Goal: Use online tool/utility: Utilize a website feature to perform a specific function

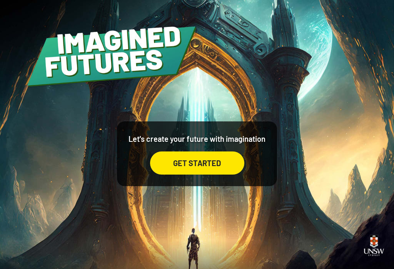
scroll to position [12, 0]
click at [174, 160] on div "GET STARTED" at bounding box center [197, 162] width 94 height 23
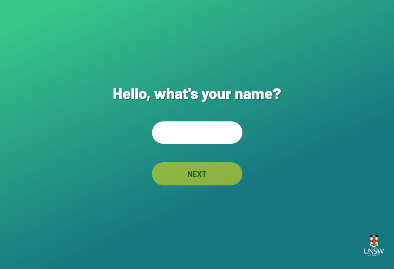
click at [214, 138] on input "text" at bounding box center [197, 132] width 91 height 22
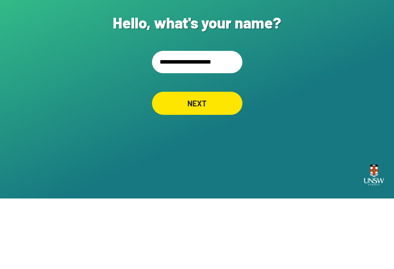
type input "**********"
click at [173, 162] on div "NEXT" at bounding box center [197, 173] width 91 height 23
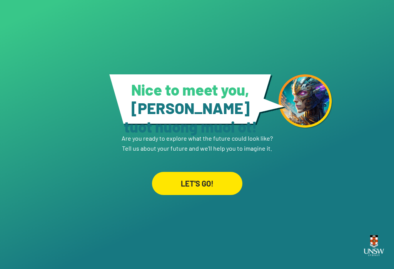
click at [195, 114] on span "[PERSON_NAME] tuot nuong muoi ot !" at bounding box center [190, 117] width 133 height 37
click at [178, 178] on div "LET'S GO!" at bounding box center [196, 183] width 87 height 22
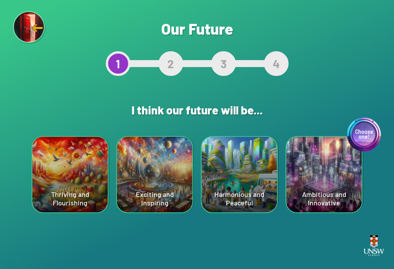
click at [264, 161] on div "Harmonious and Peaceful" at bounding box center [239, 174] width 75 height 75
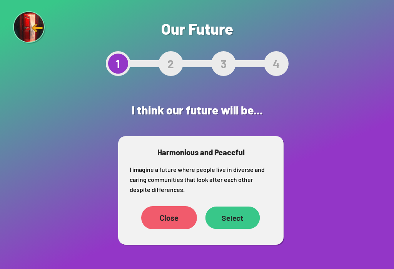
click at [234, 221] on div "Select" at bounding box center [233, 217] width 55 height 23
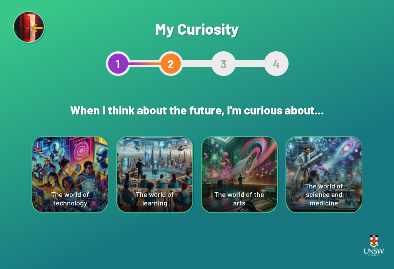
click at [351, 172] on div "The world of science and medicine" at bounding box center [324, 174] width 75 height 75
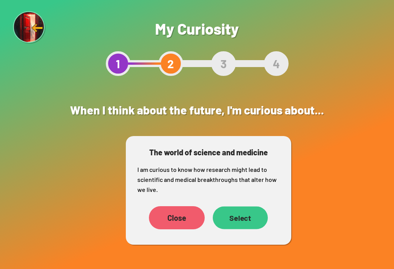
click at [245, 223] on div "Select" at bounding box center [240, 217] width 55 height 23
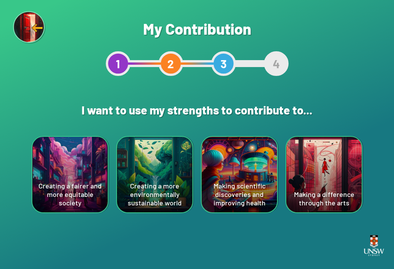
click at [158, 190] on div "Creating a more environmentally sustainable world" at bounding box center [154, 174] width 75 height 75
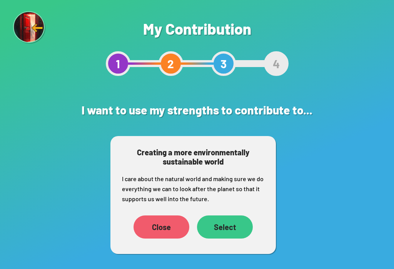
click at [226, 225] on div "Select" at bounding box center [225, 226] width 56 height 23
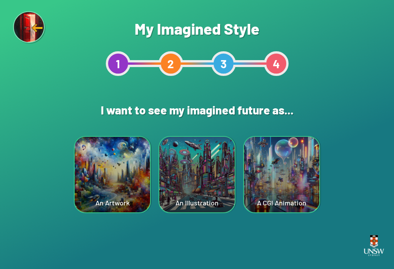
click at [290, 191] on div "A CGI Animation" at bounding box center [281, 174] width 75 height 75
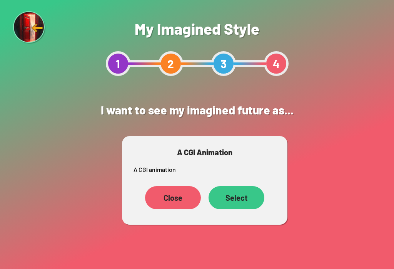
click at [247, 196] on div "Select" at bounding box center [237, 197] width 56 height 23
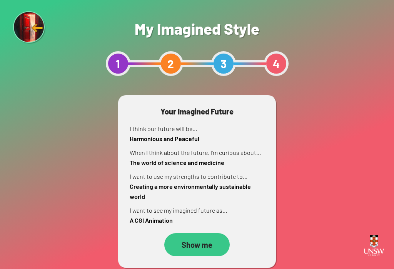
click at [196, 250] on div "Show me" at bounding box center [196, 244] width 65 height 23
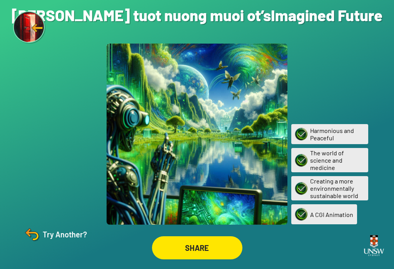
click at [210, 255] on div "SHARE" at bounding box center [197, 247] width 91 height 23
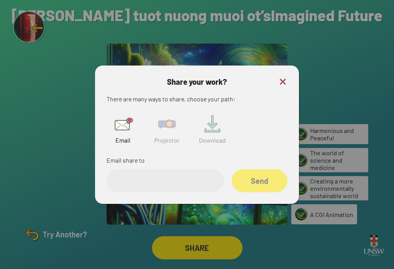
click at [144, 187] on input "email" at bounding box center [165, 180] width 117 height 23
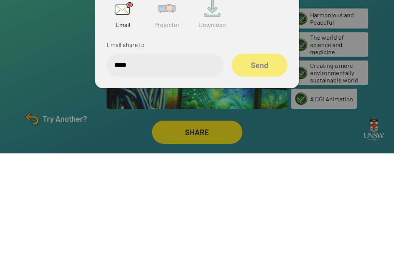
type input "******"
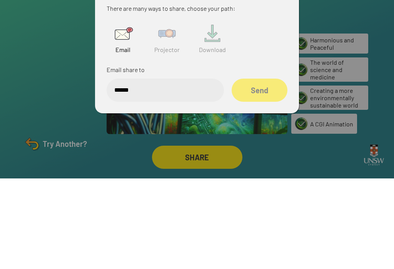
click at [176, 112] on img at bounding box center [167, 124] width 25 height 25
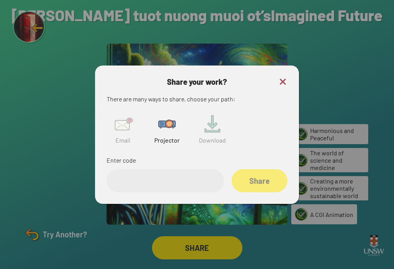
click at [218, 121] on img at bounding box center [212, 124] width 25 height 25
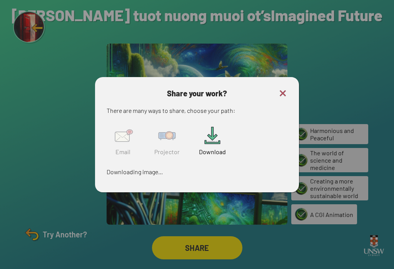
click at [164, 141] on img at bounding box center [167, 135] width 25 height 25
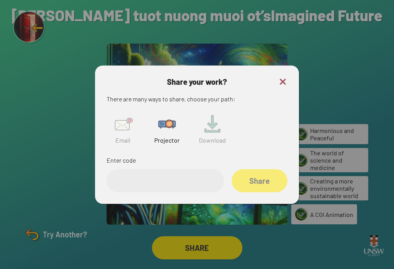
click at [185, 174] on input "text" at bounding box center [165, 180] width 117 height 23
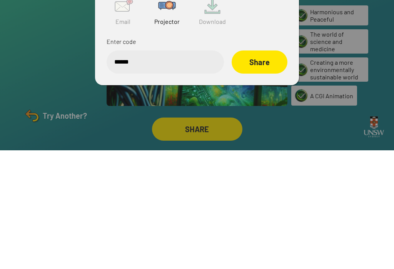
type input "******"
click at [258, 169] on div "Share" at bounding box center [260, 180] width 56 height 23
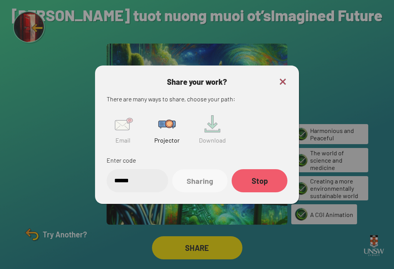
click at [207, 176] on div "Sharing" at bounding box center [200, 180] width 55 height 23
click at [285, 79] on img at bounding box center [282, 81] width 9 height 9
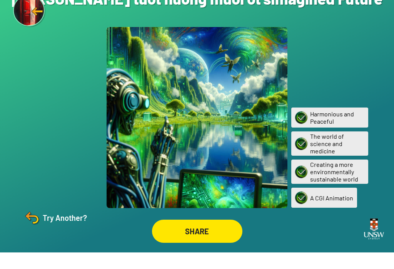
scroll to position [0, 0]
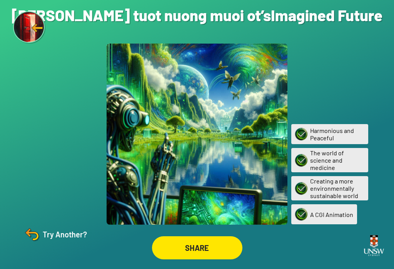
click at [295, 23] on h1 "[PERSON_NAME] tuot nuong muoi ot’s Imagined Future" at bounding box center [197, 15] width 371 height 18
click at [49, 243] on div "Try Another?" at bounding box center [55, 234] width 64 height 18
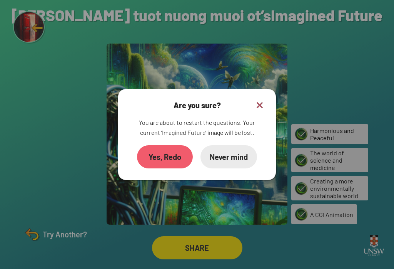
click at [161, 164] on div "Yes, Redo" at bounding box center [165, 156] width 56 height 23
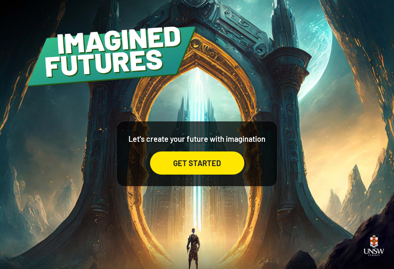
click at [186, 173] on div "GET STARTED" at bounding box center [197, 162] width 94 height 23
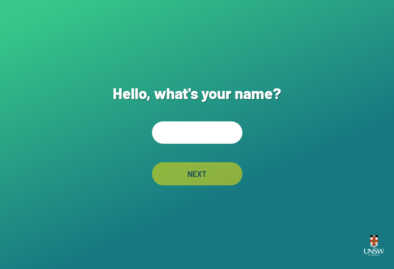
click at [213, 144] on input "text" at bounding box center [197, 132] width 91 height 22
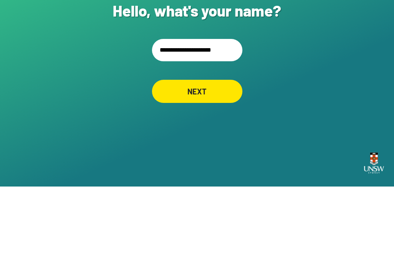
type input "**********"
click at [222, 162] on div "NEXT" at bounding box center [198, 173] width 90 height 23
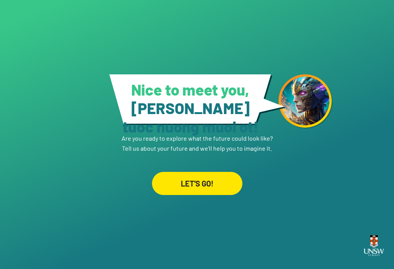
click at [172, 177] on div "LET'S GO!" at bounding box center [197, 183] width 91 height 23
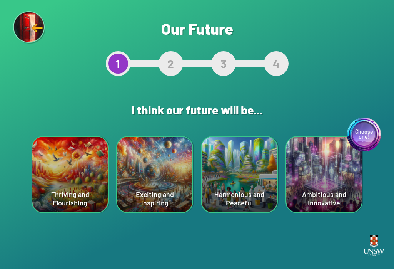
click at [315, 163] on div "Choose one! Ambitious and Innovative" at bounding box center [324, 174] width 75 height 75
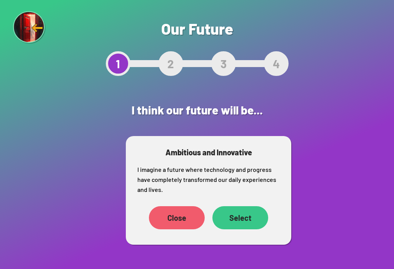
click at [249, 218] on div "Select" at bounding box center [241, 217] width 56 height 23
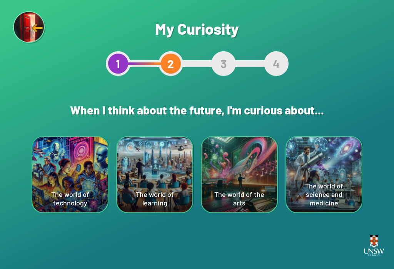
click at [69, 171] on div "The world of technology" at bounding box center [69, 174] width 75 height 75
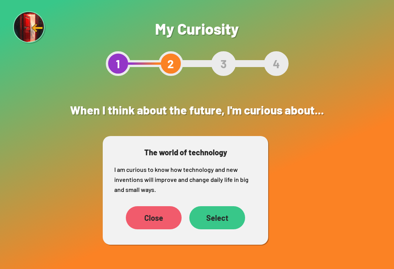
click at [228, 218] on div "Select" at bounding box center [217, 217] width 56 height 23
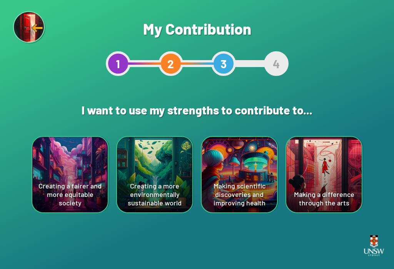
click at [67, 166] on div "Creating a fairer and more equitable society" at bounding box center [69, 174] width 75 height 75
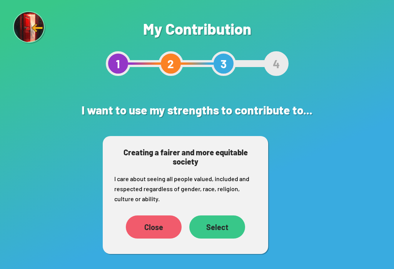
click at [231, 224] on div "Select" at bounding box center [217, 226] width 56 height 23
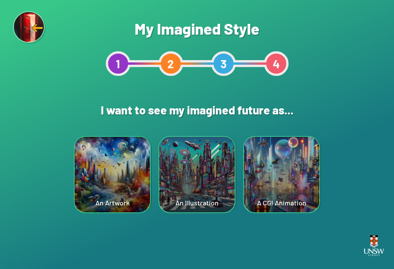
click at [206, 164] on div "An Illustration" at bounding box center [196, 174] width 75 height 75
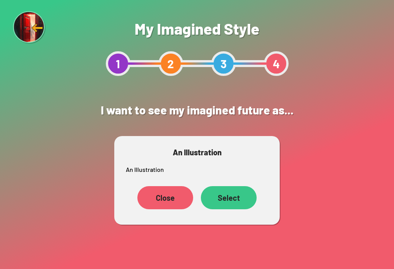
click at [230, 194] on div "Select" at bounding box center [229, 197] width 56 height 23
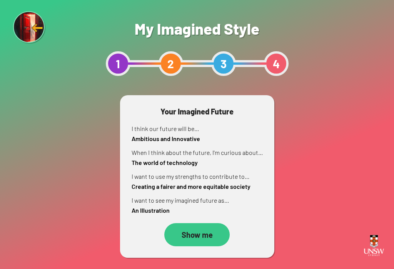
click at [205, 230] on div "Show me" at bounding box center [196, 234] width 65 height 23
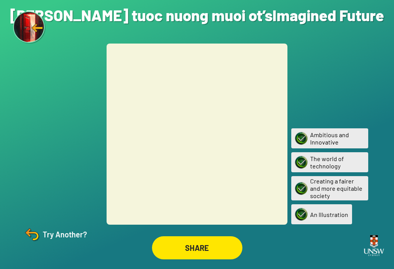
click at [47, 242] on div "Try Another?" at bounding box center [55, 234] width 64 height 18
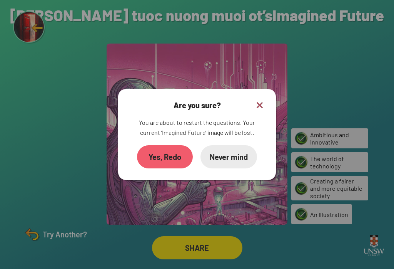
click at [257, 110] on img at bounding box center [259, 105] width 9 height 9
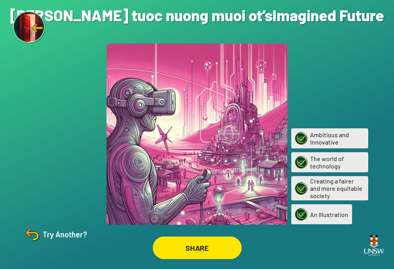
click at [228, 256] on div "SHARE" at bounding box center [197, 247] width 89 height 23
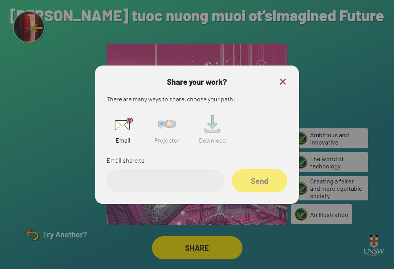
click at [168, 128] on img at bounding box center [167, 124] width 25 height 25
click at [126, 192] on input "text" at bounding box center [165, 180] width 117 height 23
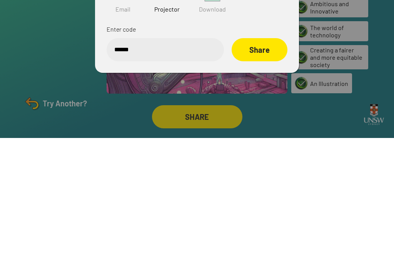
type input "******"
click at [59, 81] on div at bounding box center [197, 134] width 394 height 269
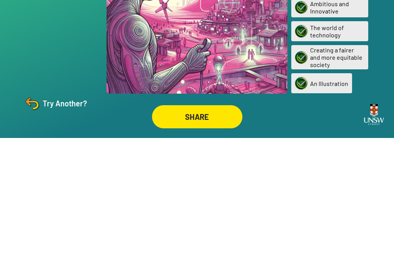
scroll to position [12, 0]
